Goal: Navigation & Orientation: Find specific page/section

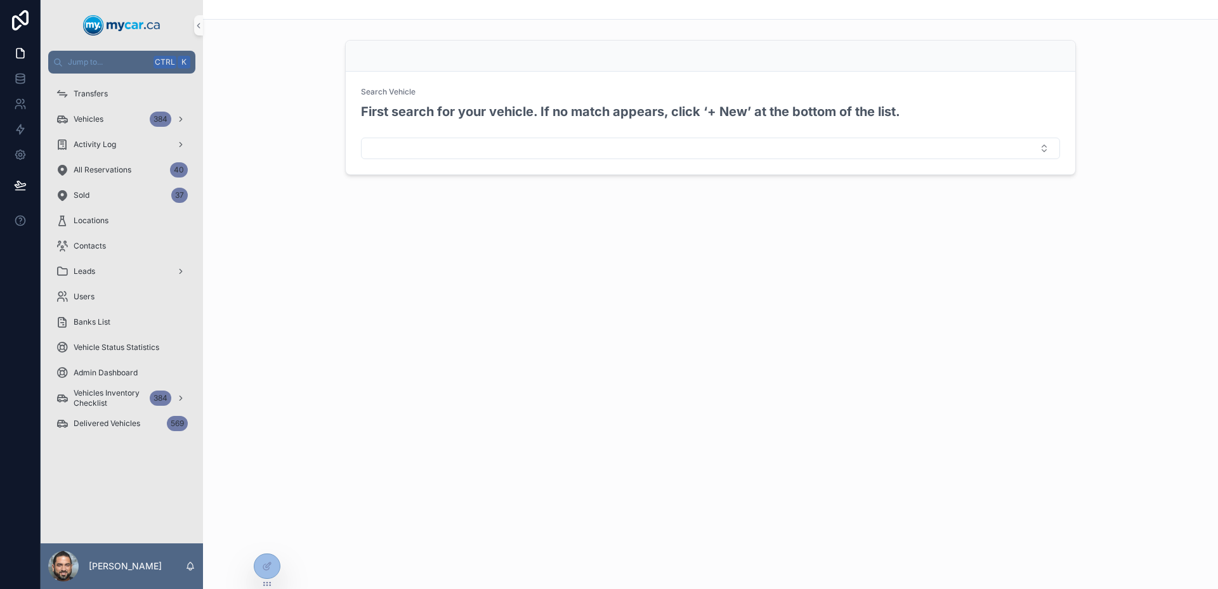
click at [124, 259] on div "Leads" at bounding box center [122, 271] width 162 height 25
click at [133, 269] on div "Leads" at bounding box center [122, 271] width 132 height 20
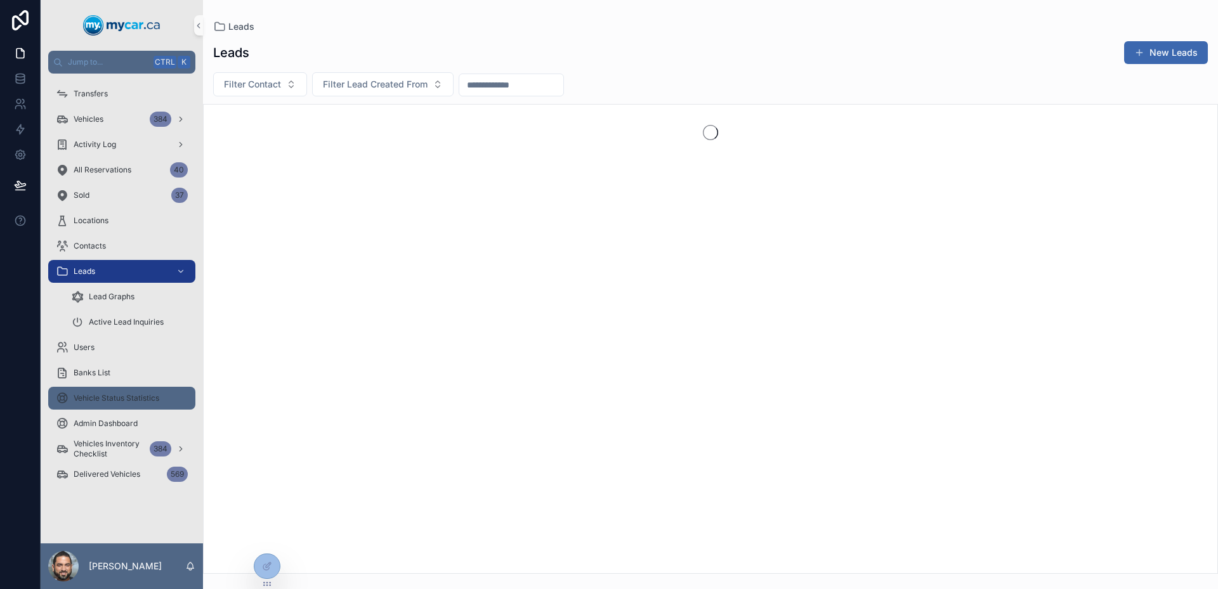
click at [120, 404] on div "Vehicle Status Statistics" at bounding box center [122, 398] width 132 height 20
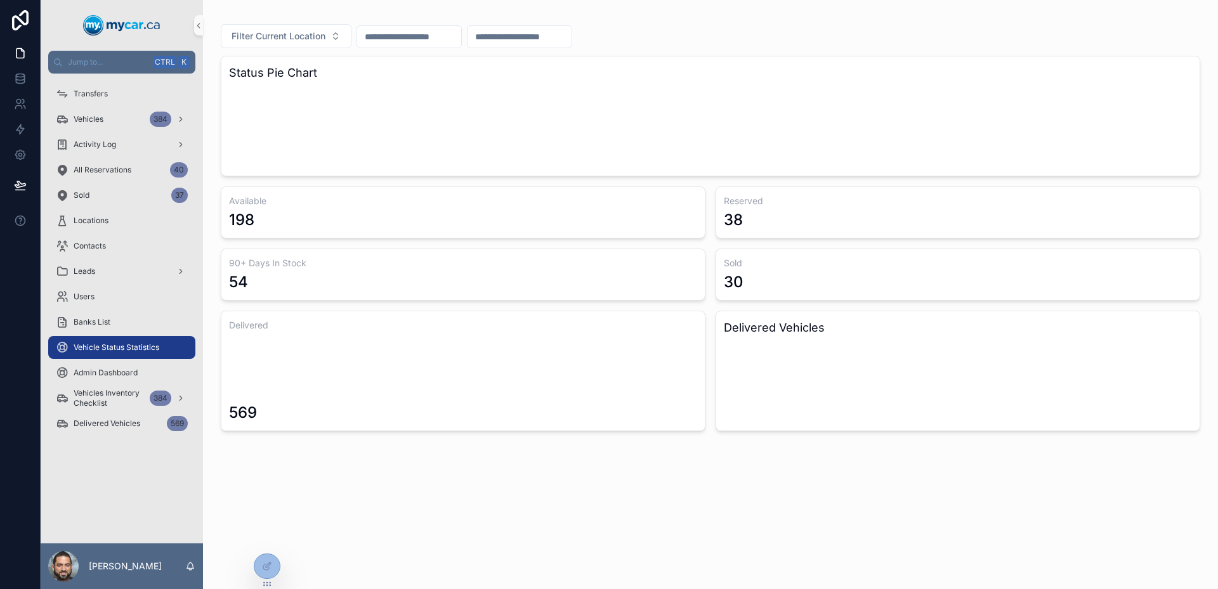
click at [115, 386] on div "Vehicles Inventory Checklist 384" at bounding box center [122, 398] width 162 height 25
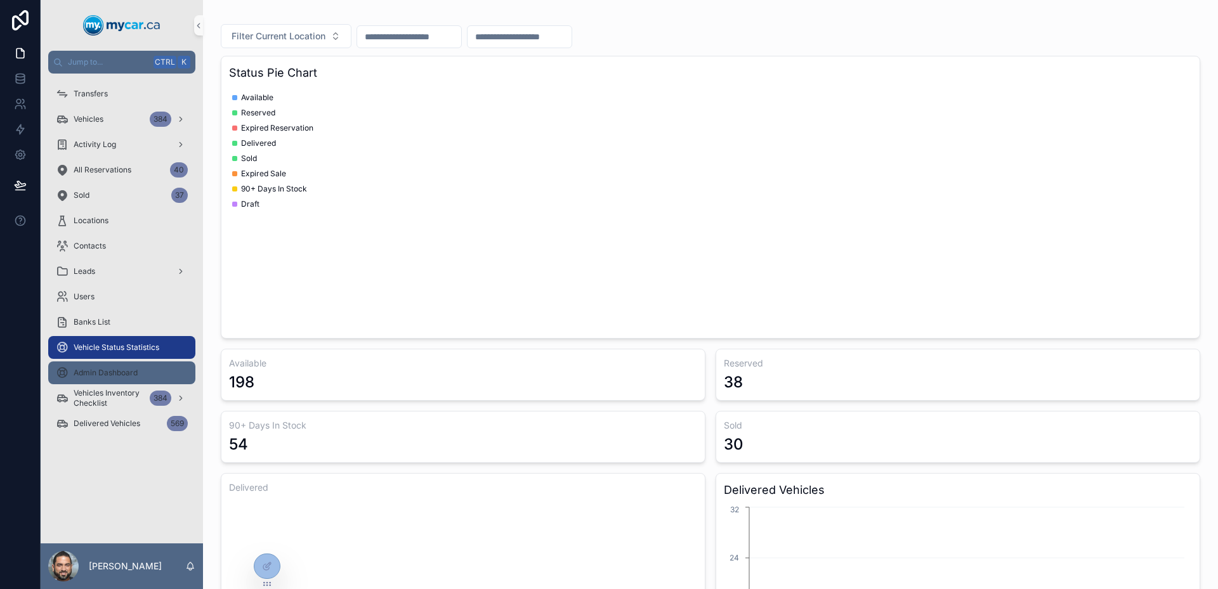
click at [112, 377] on span "Admin Dashboard" at bounding box center [106, 373] width 64 height 10
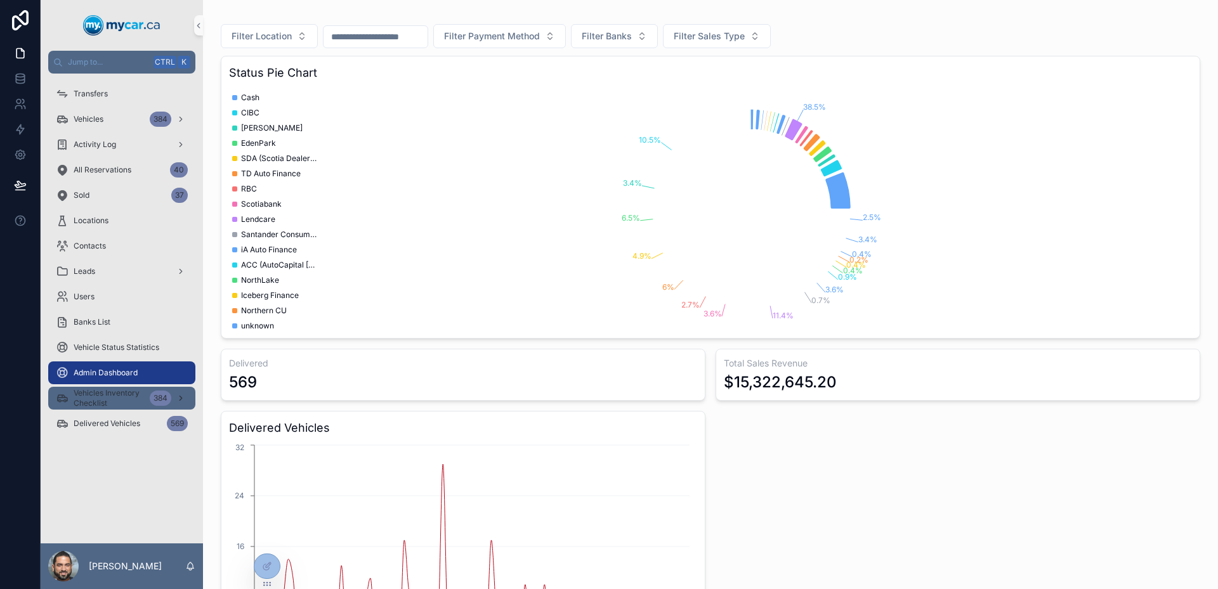
click at [117, 401] on span "Vehicles Inventory Checklist" at bounding box center [109, 398] width 71 height 20
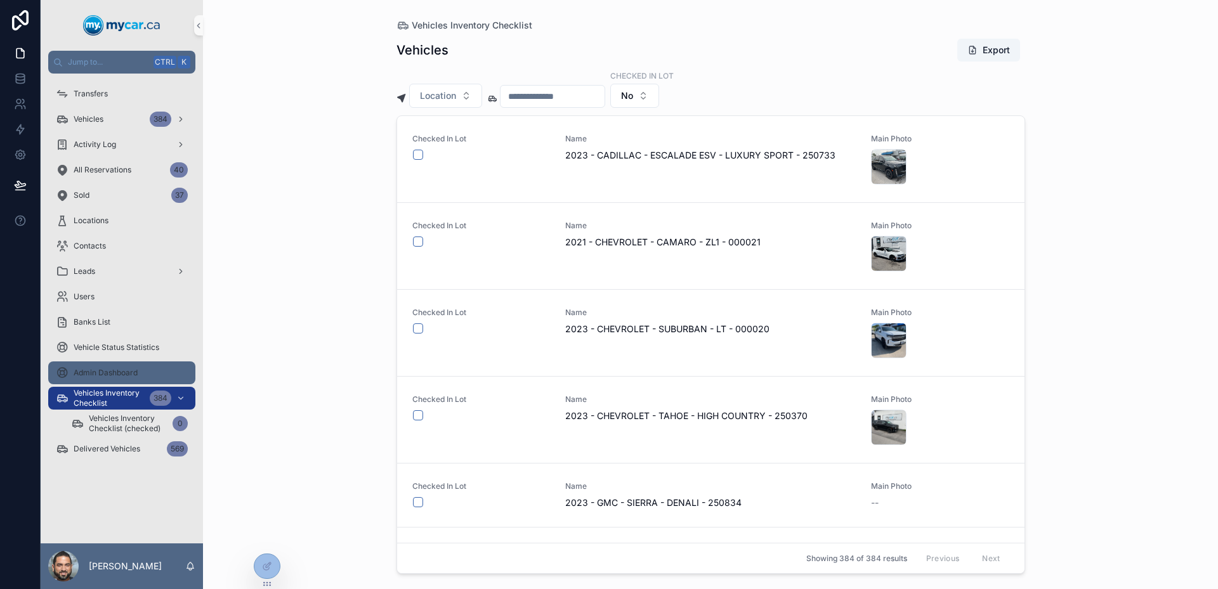
click at [99, 383] on div "Admin Dashboard" at bounding box center [122, 373] width 132 height 20
